Goal: Information Seeking & Learning: Compare options

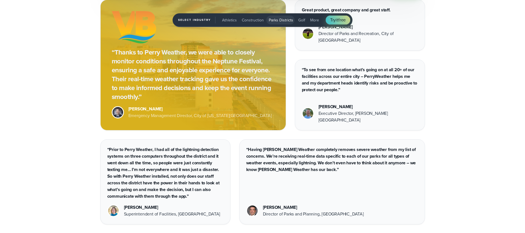
scroll to position [1970, 0]
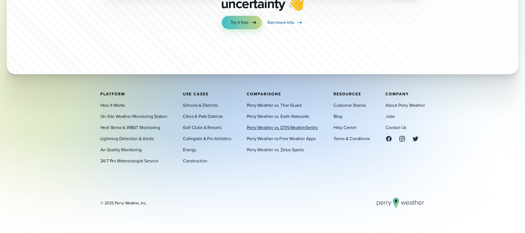
click at [281, 129] on link "Perry Weather vs. DTN WeatherSentry" at bounding box center [282, 127] width 71 height 7
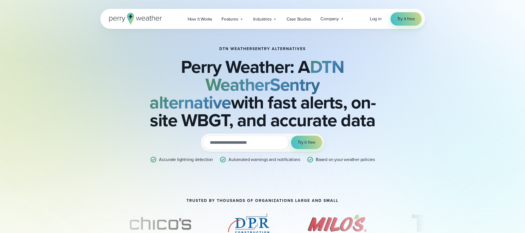
click at [139, 21] on icon at bounding box center [135, 19] width 53 height 12
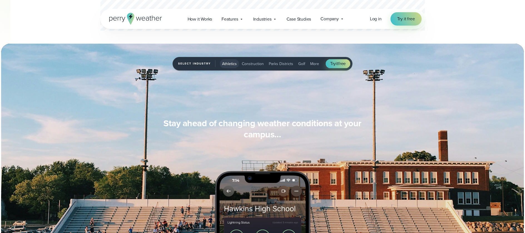
scroll to position [414, 0]
click at [288, 61] on span "Parks Districts" at bounding box center [281, 64] width 24 height 6
